Goal: Transaction & Acquisition: Purchase product/service

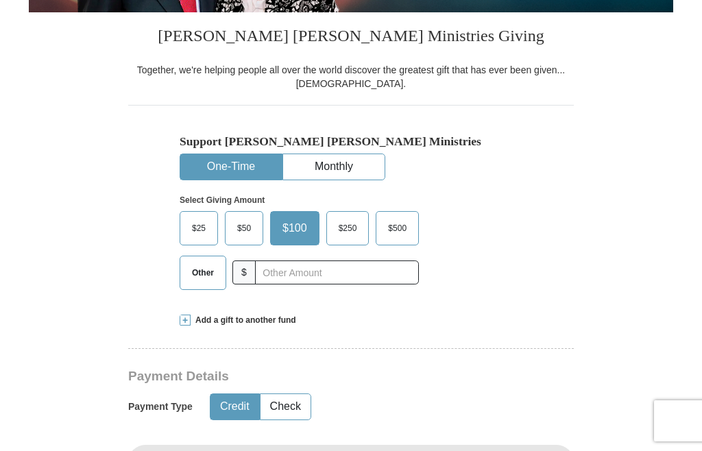
scroll to position [304, 0]
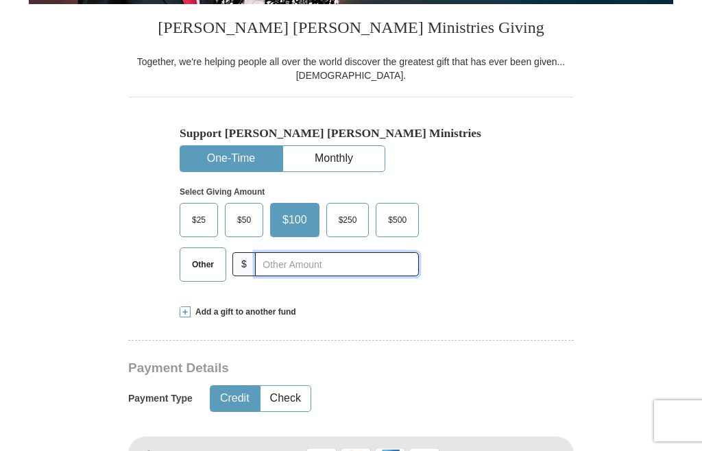
click at [268, 276] on input "text" at bounding box center [337, 264] width 164 height 24
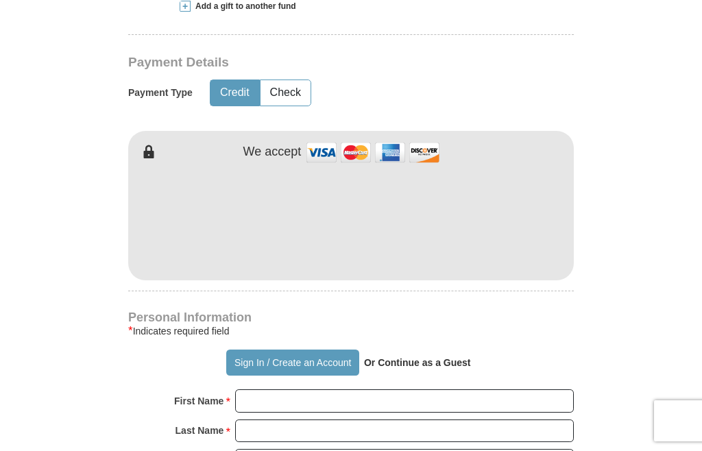
scroll to position [614, 0]
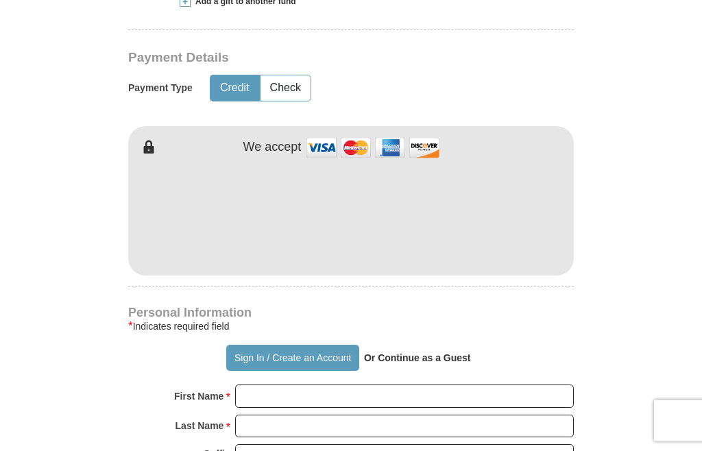
type input "360"
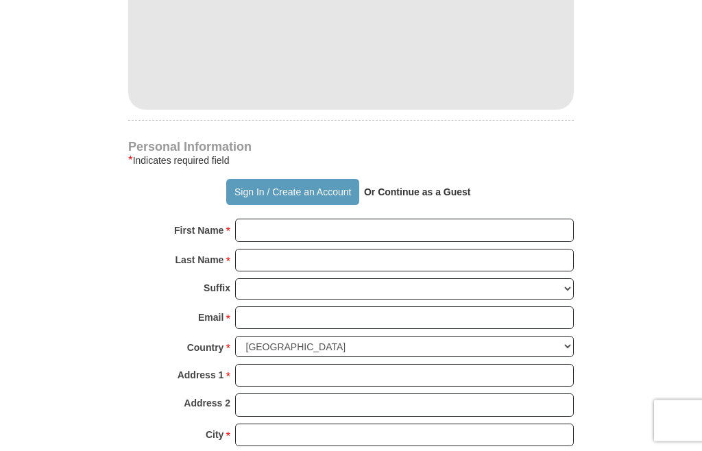
scroll to position [782, 0]
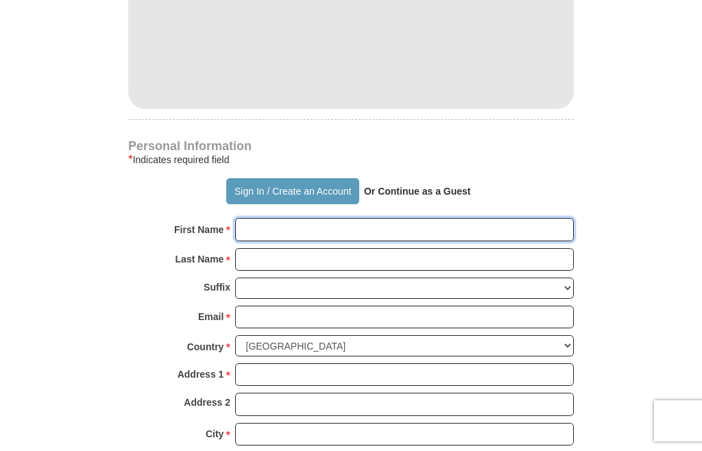
click at [263, 241] on input "First Name *" at bounding box center [404, 229] width 339 height 23
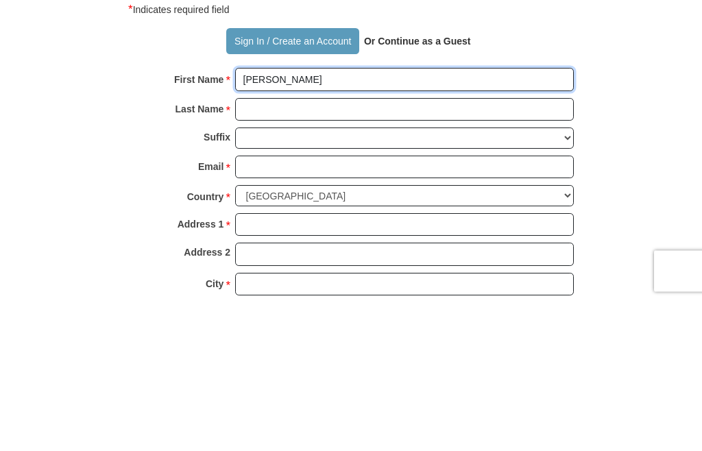
type input "[PERSON_NAME]"
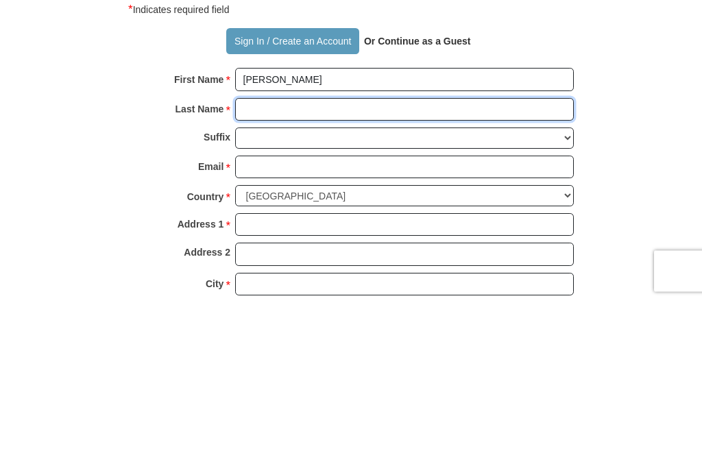
click at [268, 248] on input "Last Name *" at bounding box center [404, 259] width 339 height 23
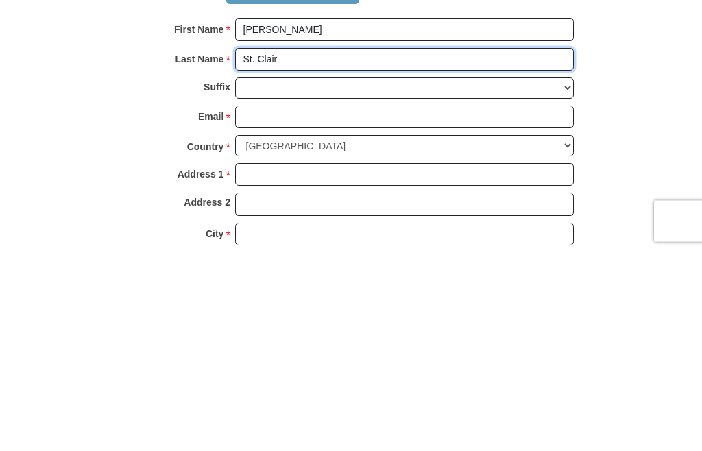
type input "St. Clair"
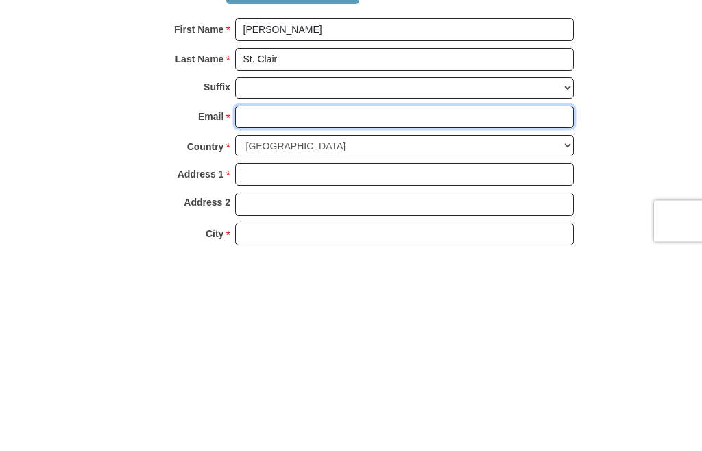
click at [270, 306] on input "Email *" at bounding box center [404, 317] width 339 height 23
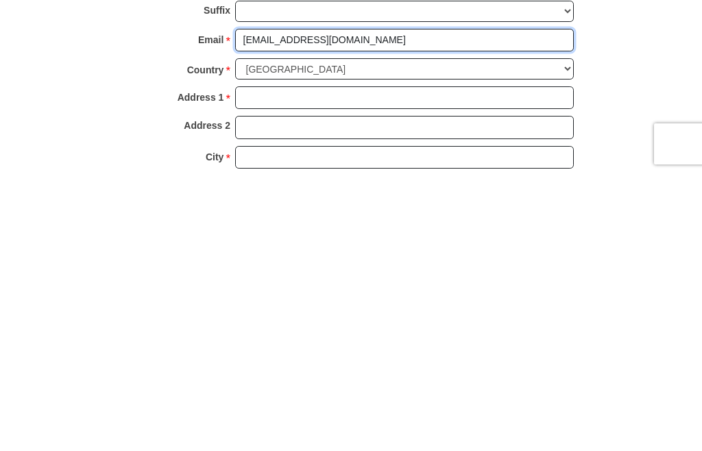
type input "[EMAIL_ADDRESS][DOMAIN_NAME]"
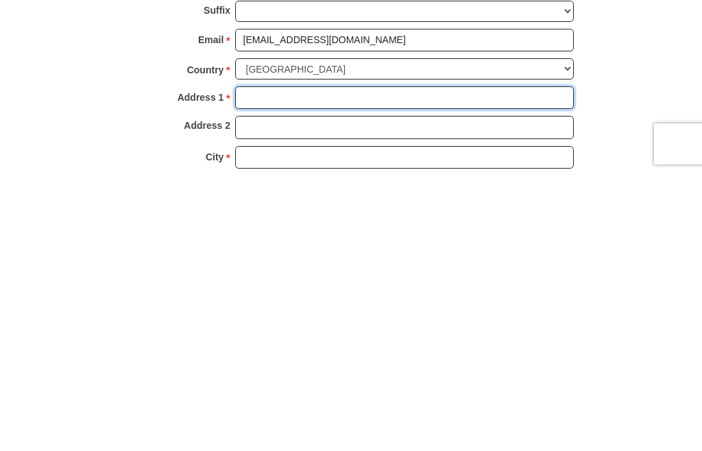
click at [263, 363] on input "Address 1 *" at bounding box center [404, 374] width 339 height 23
type input "[STREET_ADDRESS]"
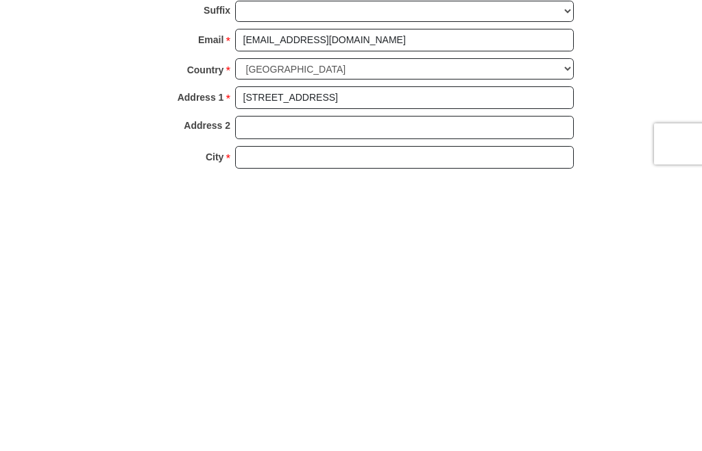
click at [274, 423] on input "City *" at bounding box center [404, 434] width 339 height 23
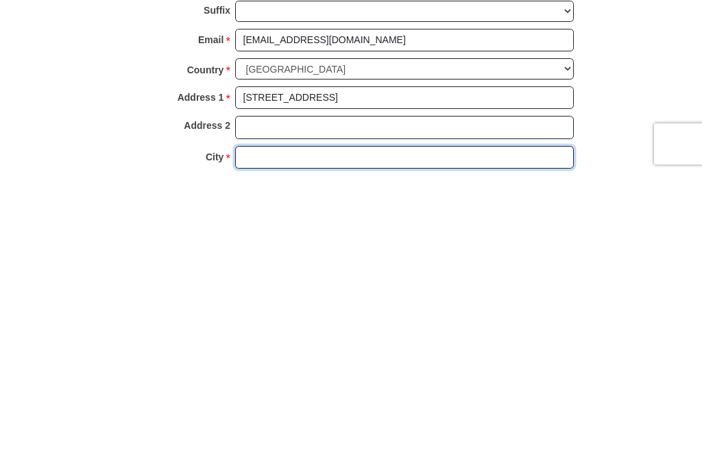
scroll to position [839, 0]
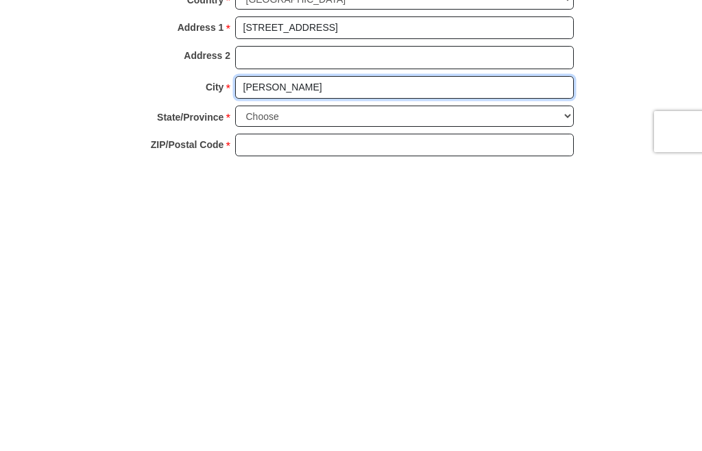
type input "[PERSON_NAME]"
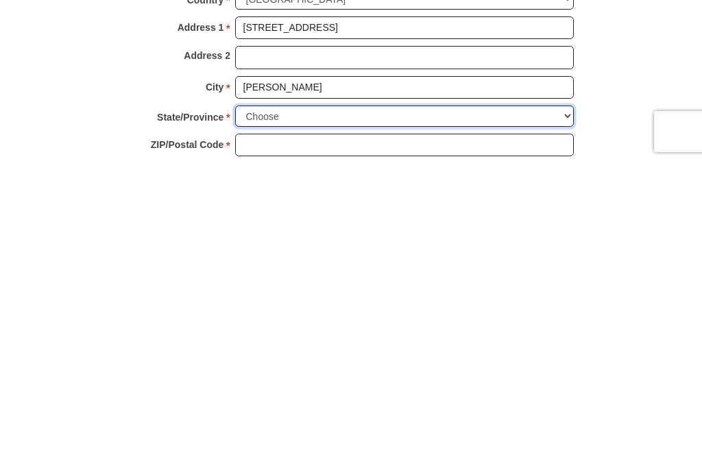
click at [567, 395] on select "Choose [US_STATE] [US_STATE] [US_STATE] [US_STATE] [US_STATE] Armed Forces Amer…" at bounding box center [404, 405] width 339 height 21
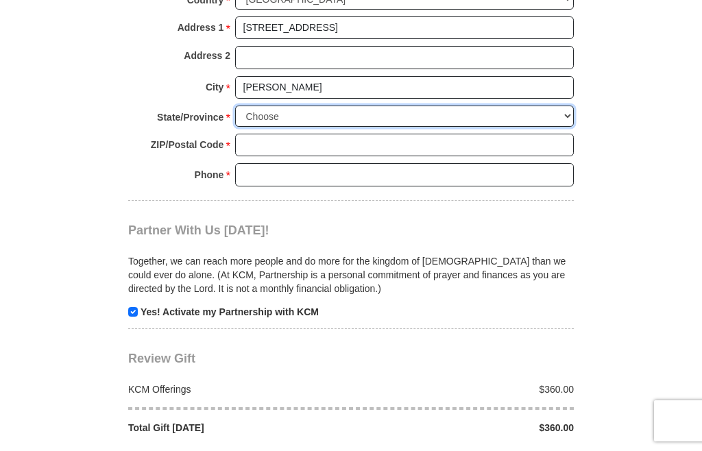
select select "MN"
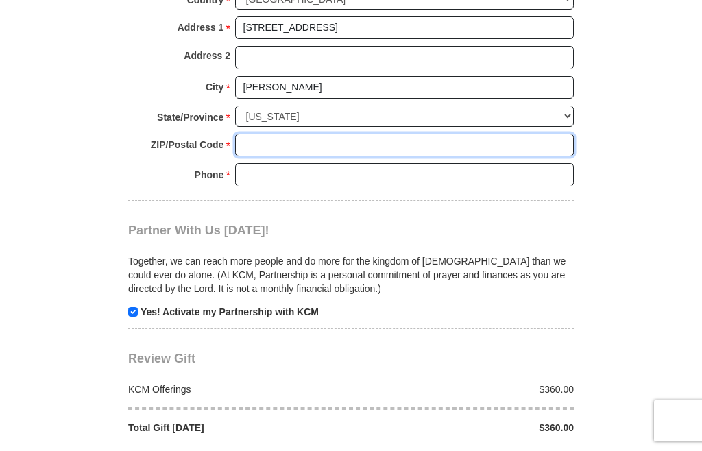
click at [307, 157] on input "ZIP/Postal Code *" at bounding box center [404, 145] width 339 height 23
type input "55434"
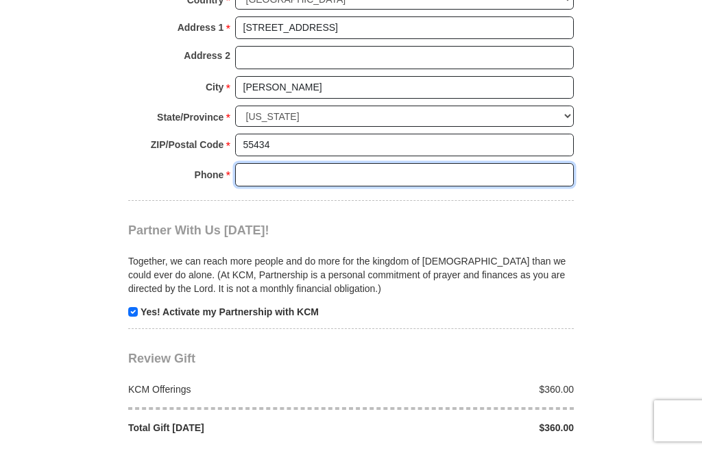
click at [258, 187] on input "Phone * *" at bounding box center [404, 174] width 339 height 23
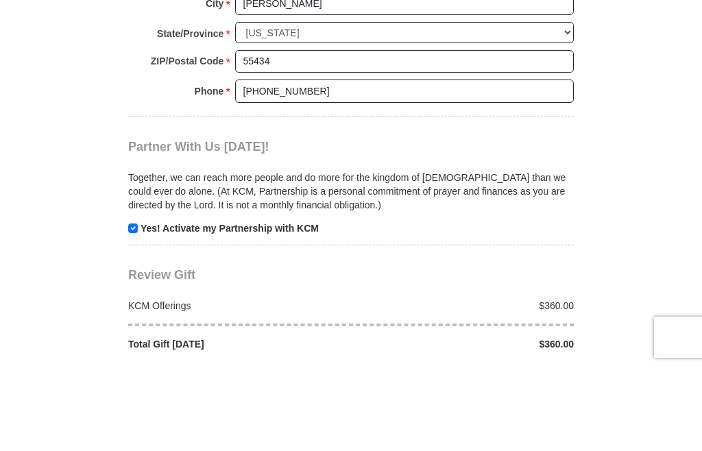
scroll to position [1212, 0]
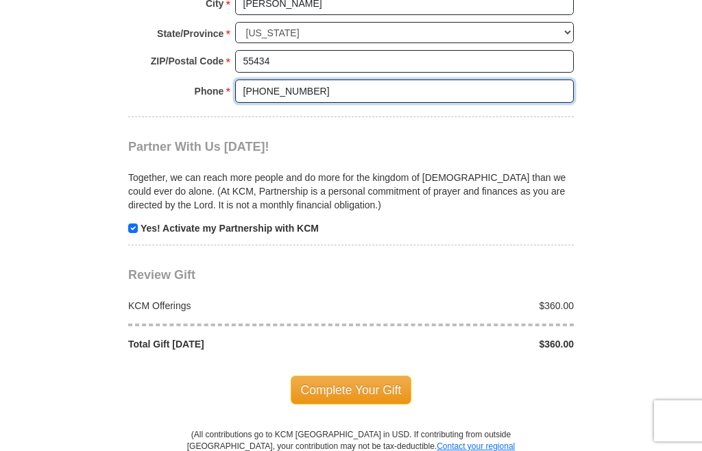
type input "[PHONE_NUMBER]"
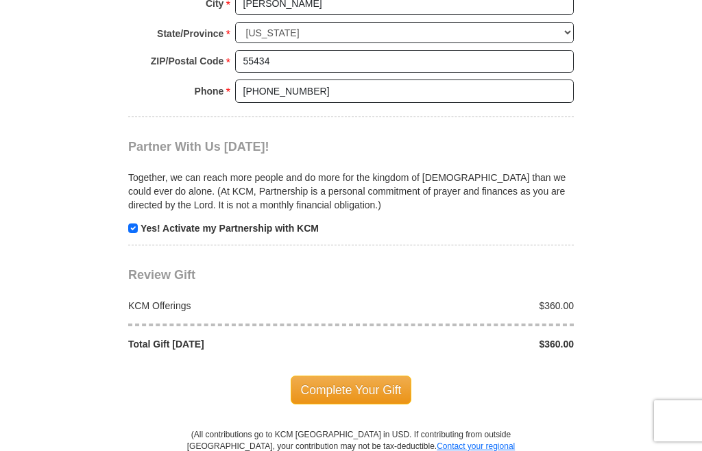
click at [131, 233] on input "checkbox" at bounding box center [133, 229] width 10 height 10
checkbox input "false"
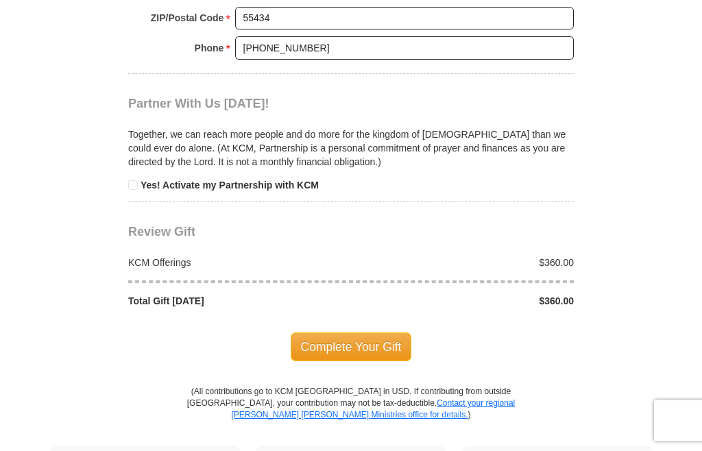
scroll to position [1256, 0]
click at [366, 356] on span "Complete Your Gift" at bounding box center [351, 347] width 121 height 29
